Goal: Check status: Check status

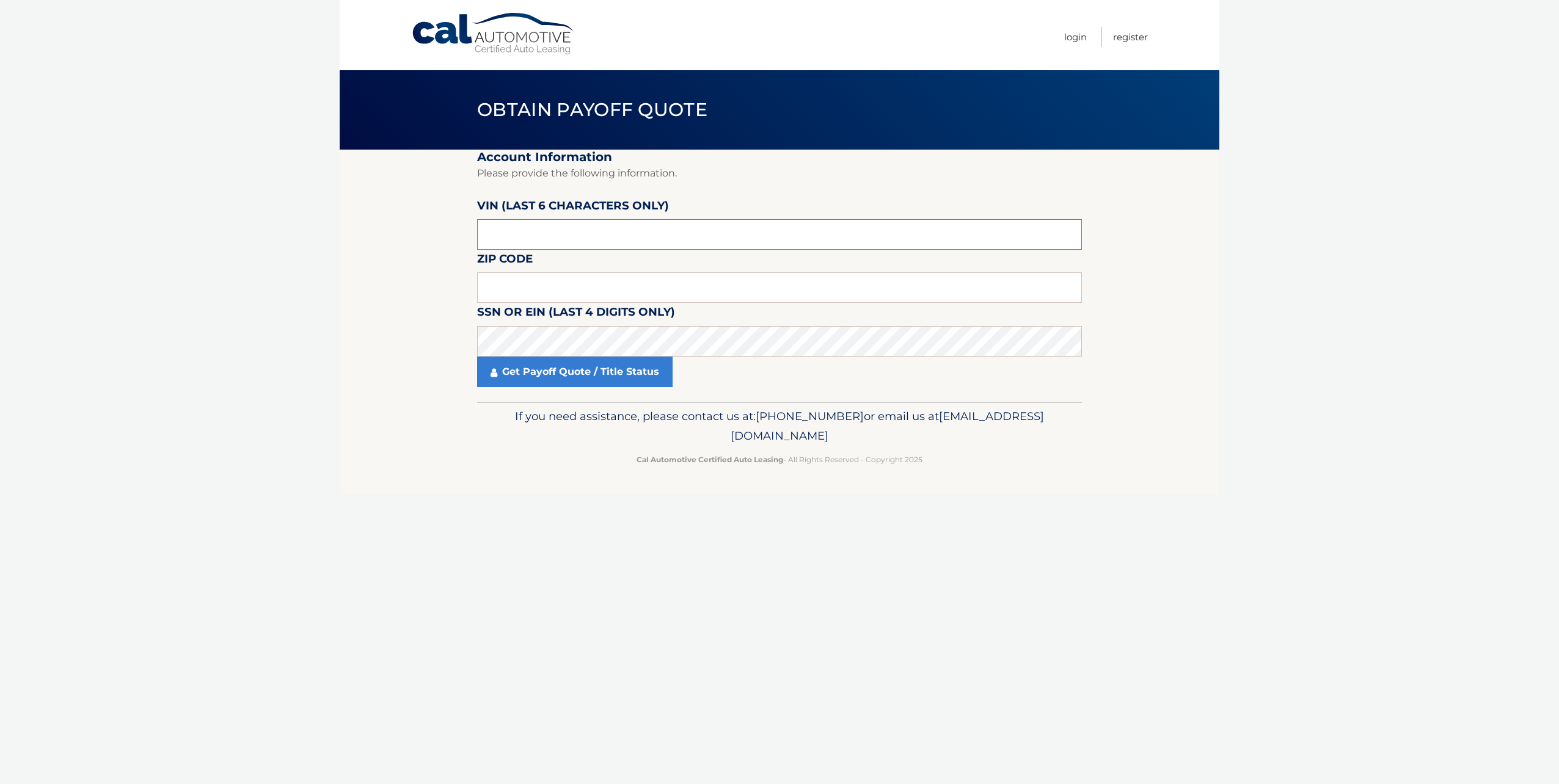
click at [511, 230] on input "text" at bounding box center [779, 235] width 605 height 30
type input "NH6522"
click at [510, 230] on input "NH6522" at bounding box center [779, 235] width 605 height 30
type input "652259"
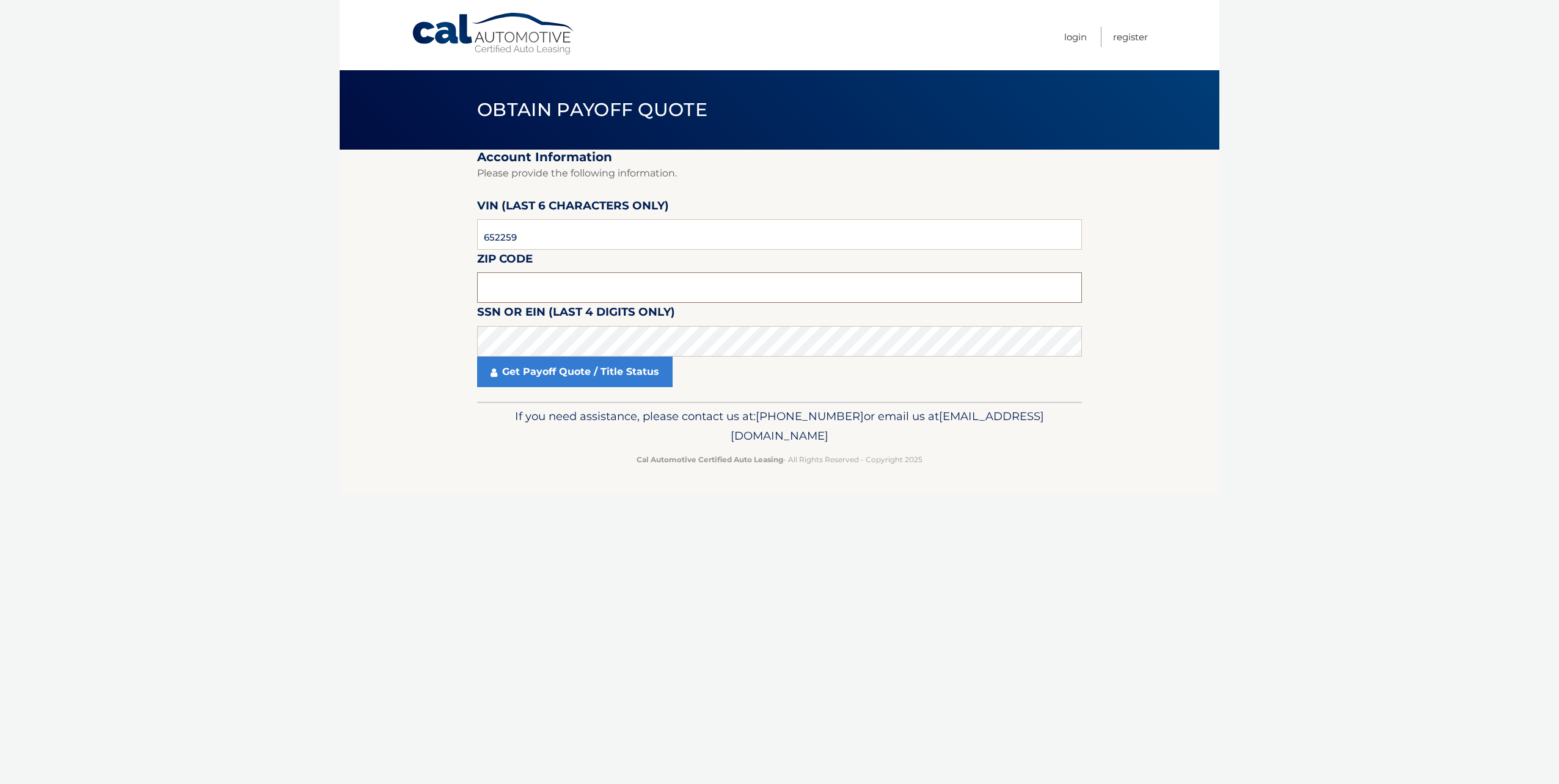
click at [498, 285] on input "text" at bounding box center [779, 287] width 605 height 30
type input "I"
type input "07023"
click at [569, 377] on link "Get Payoff Quote / Title Status" at bounding box center [575, 372] width 195 height 30
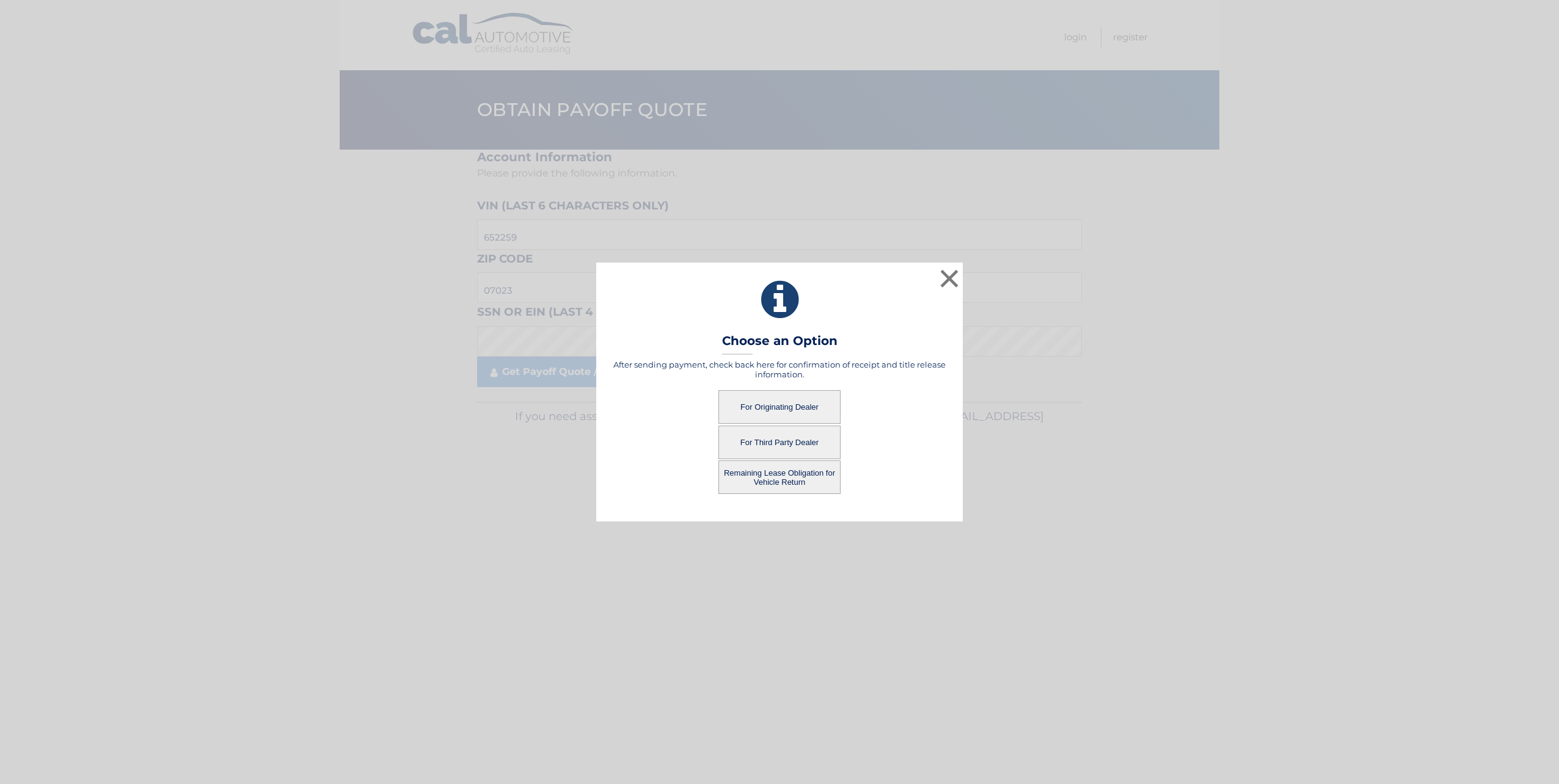
click at [765, 408] on button "For Originating Dealer" at bounding box center [779, 407] width 122 height 34
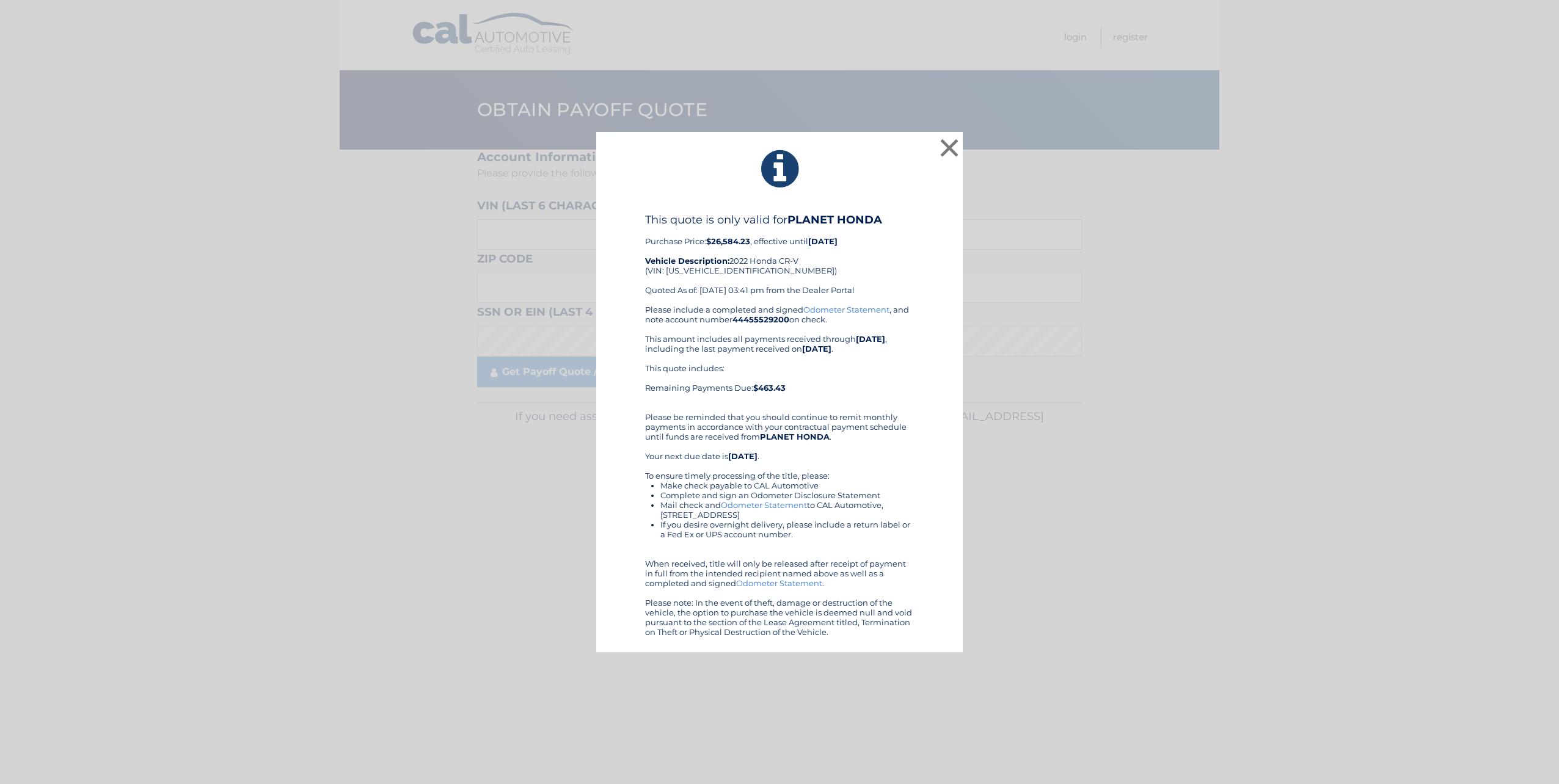
click at [725, 272] on div "This quote is only valid for PLANET HONDA Purchase Price: $26,584.23 , effectiv…" at bounding box center [780, 259] width 269 height 91
copy div "[US_VEHICLE_IDENTIFICATION_NUMBER]"
